Goal: Transaction & Acquisition: Book appointment/travel/reservation

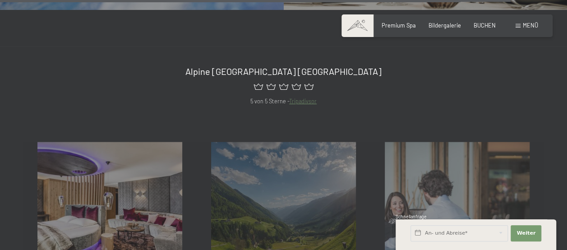
scroll to position [3066, 0]
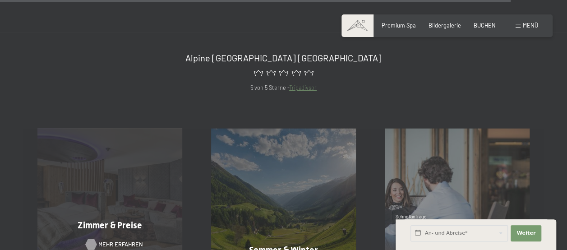
click at [118, 240] on span "Mehr erfahren" at bounding box center [120, 244] width 45 height 8
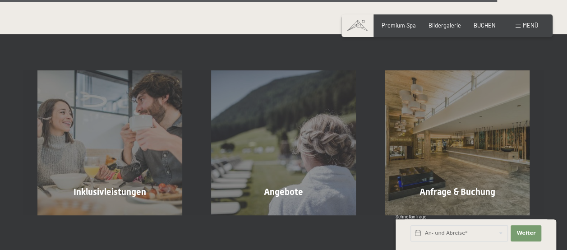
scroll to position [2074, 0]
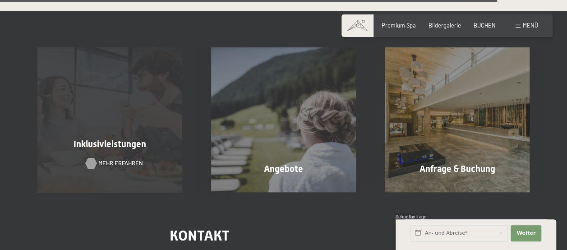
click at [112, 163] on span "Mehr erfahren" at bounding box center [120, 163] width 45 height 8
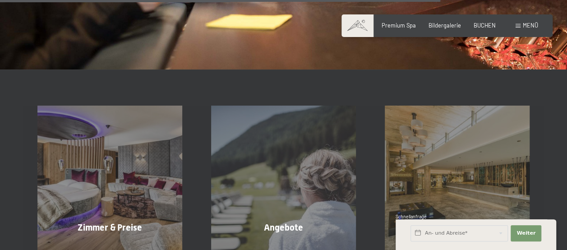
scroll to position [1127, 0]
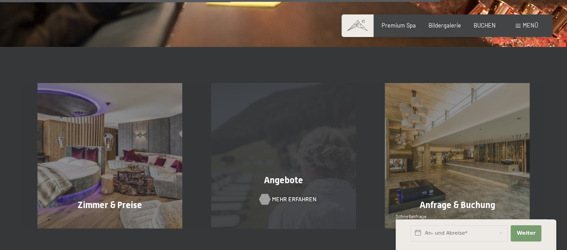
click at [283, 197] on span "Mehr erfahren" at bounding box center [294, 199] width 45 height 8
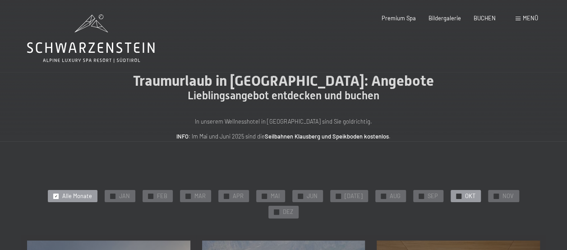
click at [450, 198] on div "✓ OKT" at bounding box center [465, 196] width 30 height 13
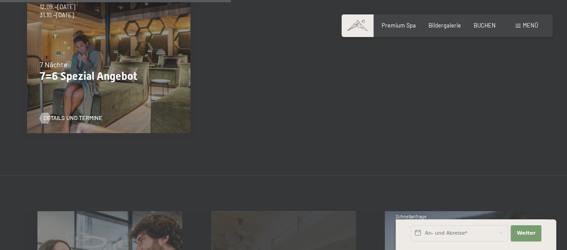
scroll to position [361, 0]
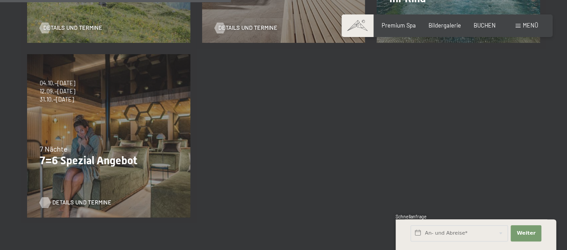
click at [56, 198] on span "Details und Termine" at bounding box center [81, 202] width 59 height 8
